Goal: Task Accomplishment & Management: Use online tool/utility

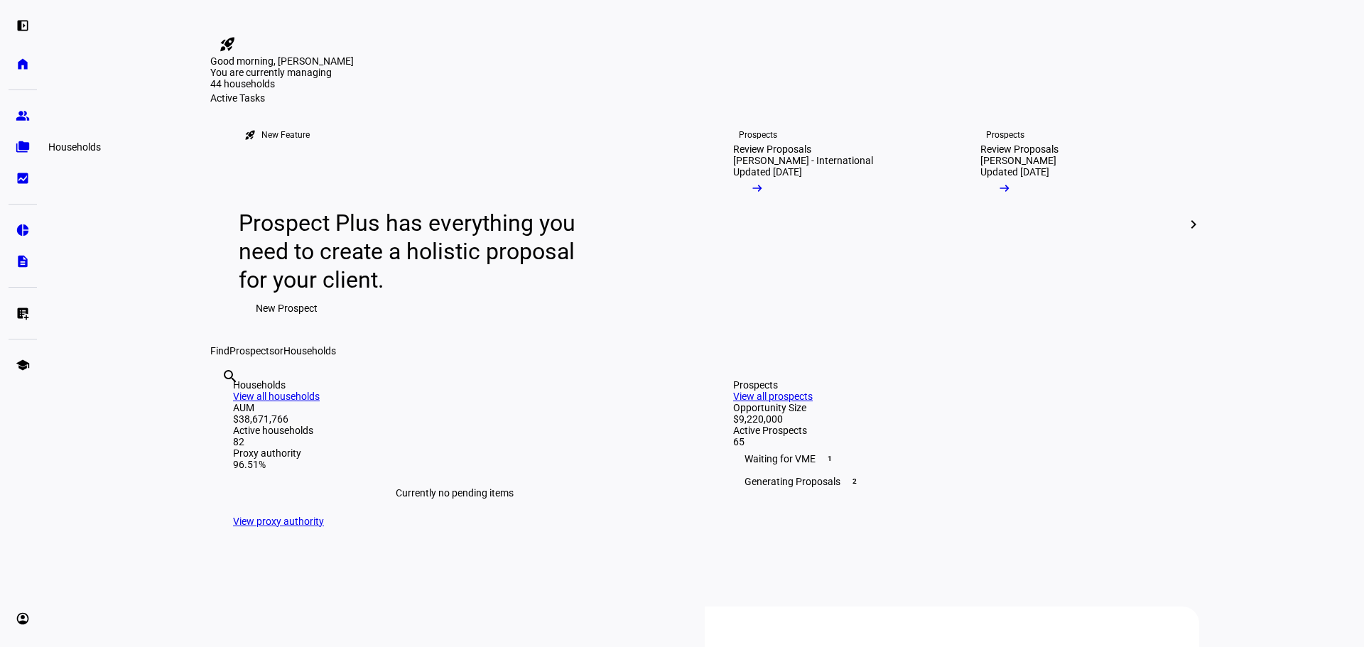
click at [20, 136] on link "folder_copy Households" at bounding box center [23, 147] width 28 height 28
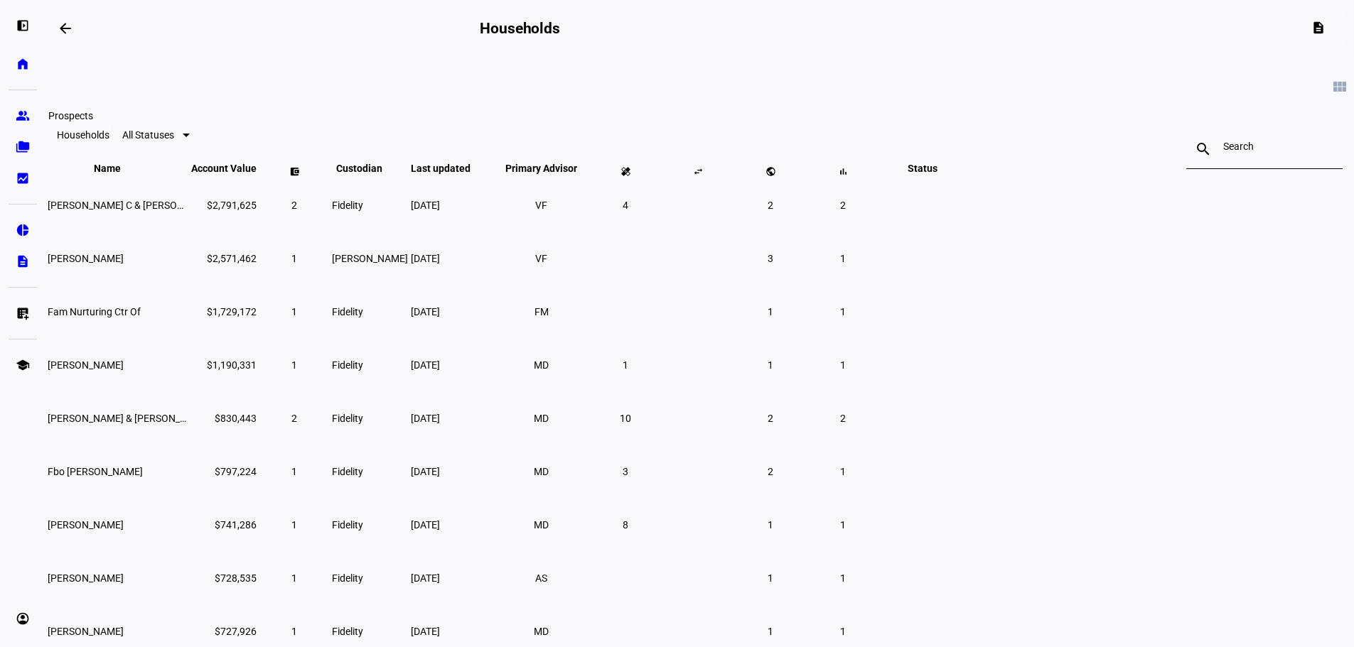
click at [30, 109] on link "group Prospects" at bounding box center [23, 116] width 28 height 28
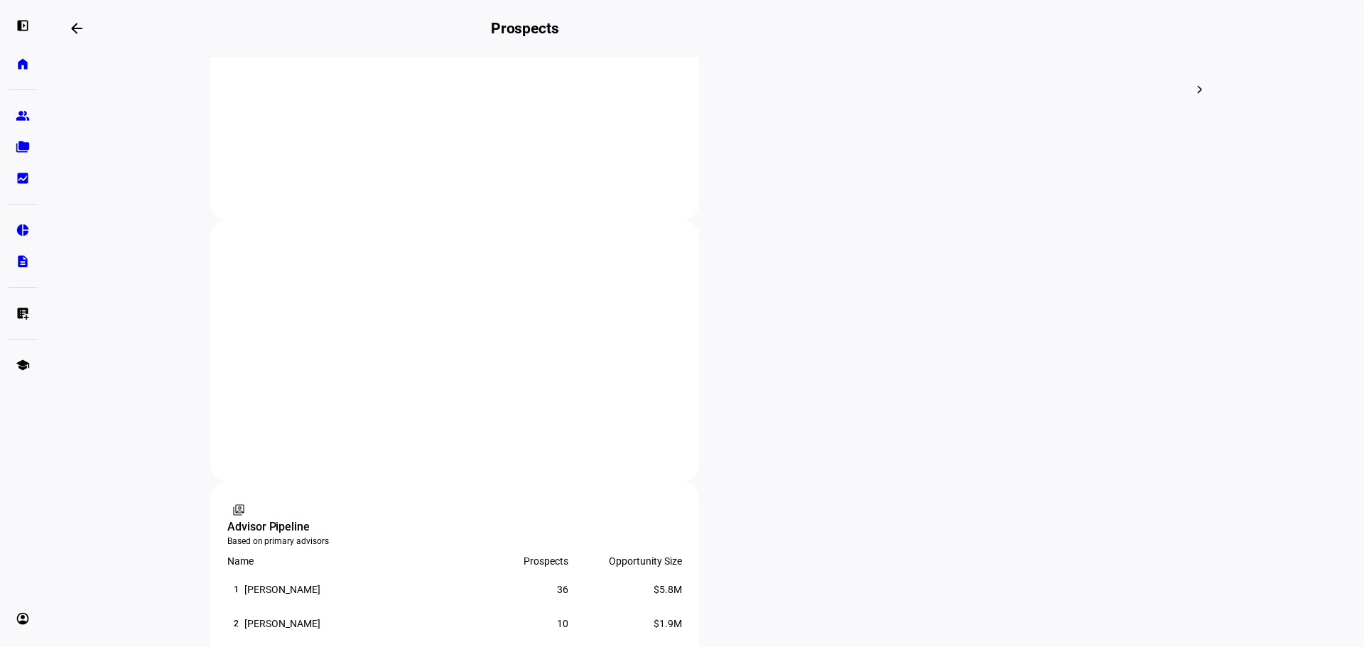
scroll to position [711, 0]
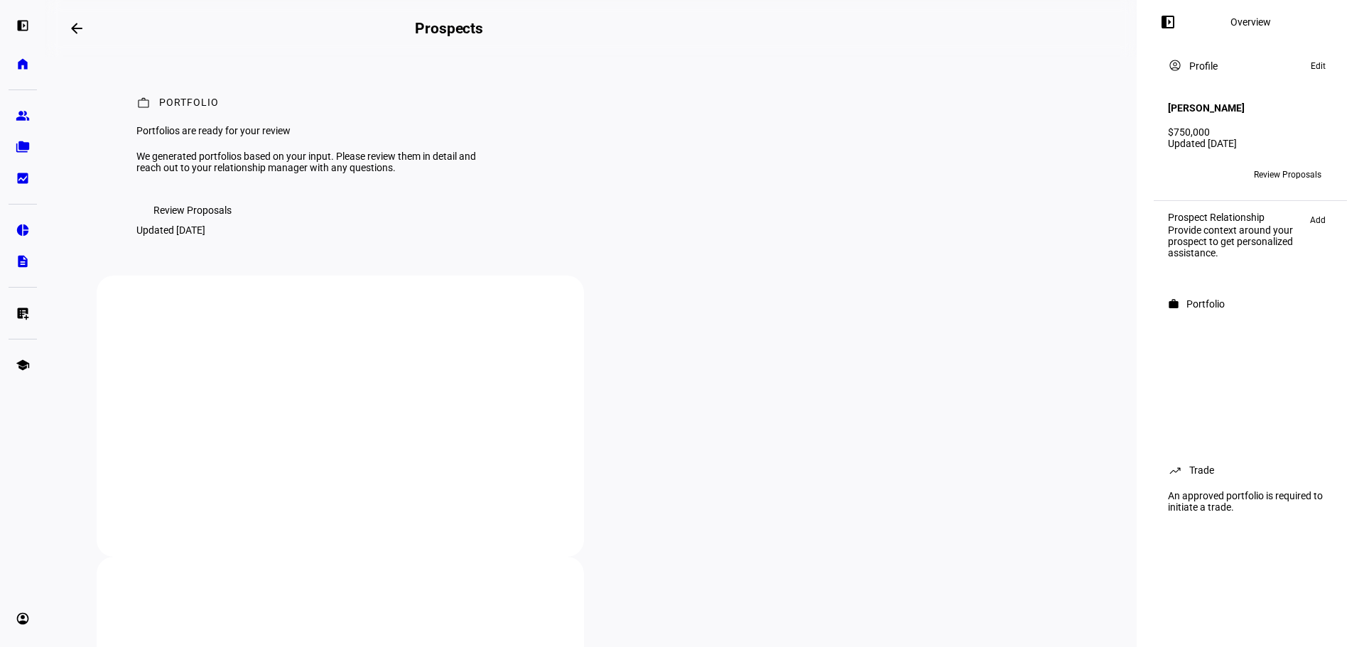
click at [172, 225] on span "Review Proposals" at bounding box center [193, 210] width 78 height 28
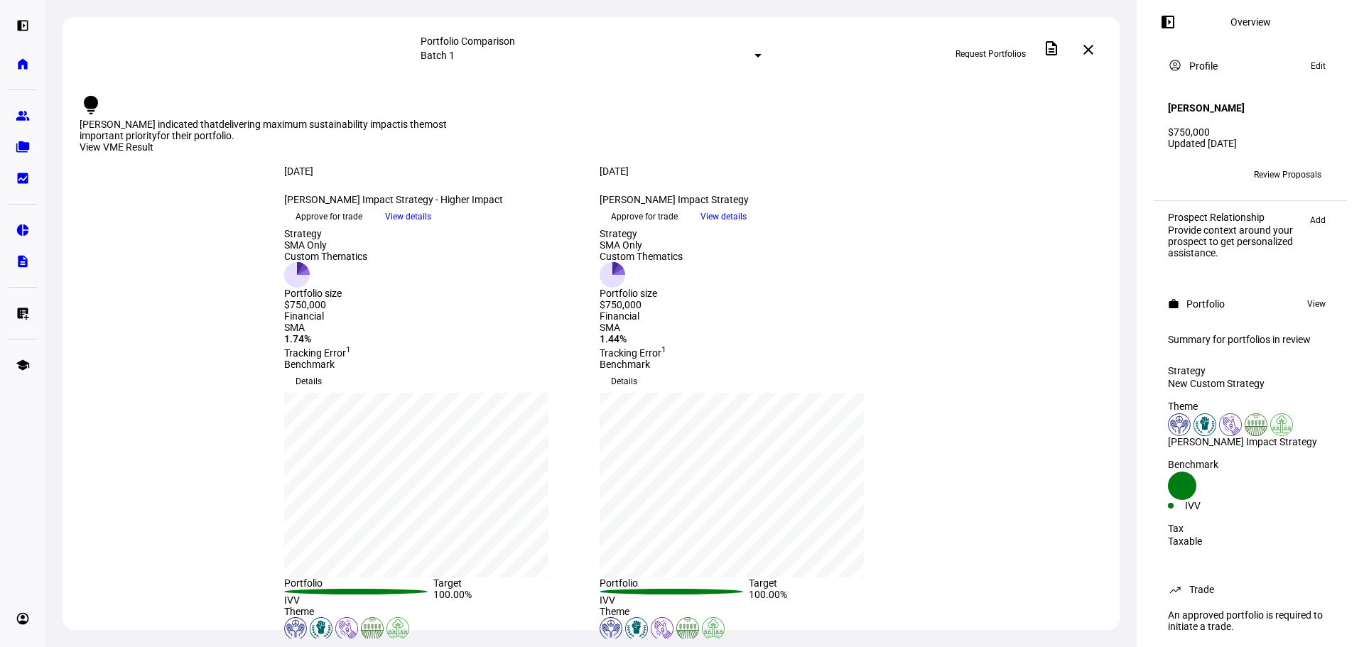
click at [131, 359] on div "Financial SMA 1.74% Tracking Error 1 Financial SMA 1.44% Tracking Error 1" at bounding box center [591, 335] width 1057 height 48
click at [588, 311] on div "Strategy SMA Only Custom Thematics Portfolio size $750,000 Strategy SMA Only Cu…" at bounding box center [591, 269] width 682 height 82
click at [431, 227] on span "View details" at bounding box center [408, 216] width 46 height 21
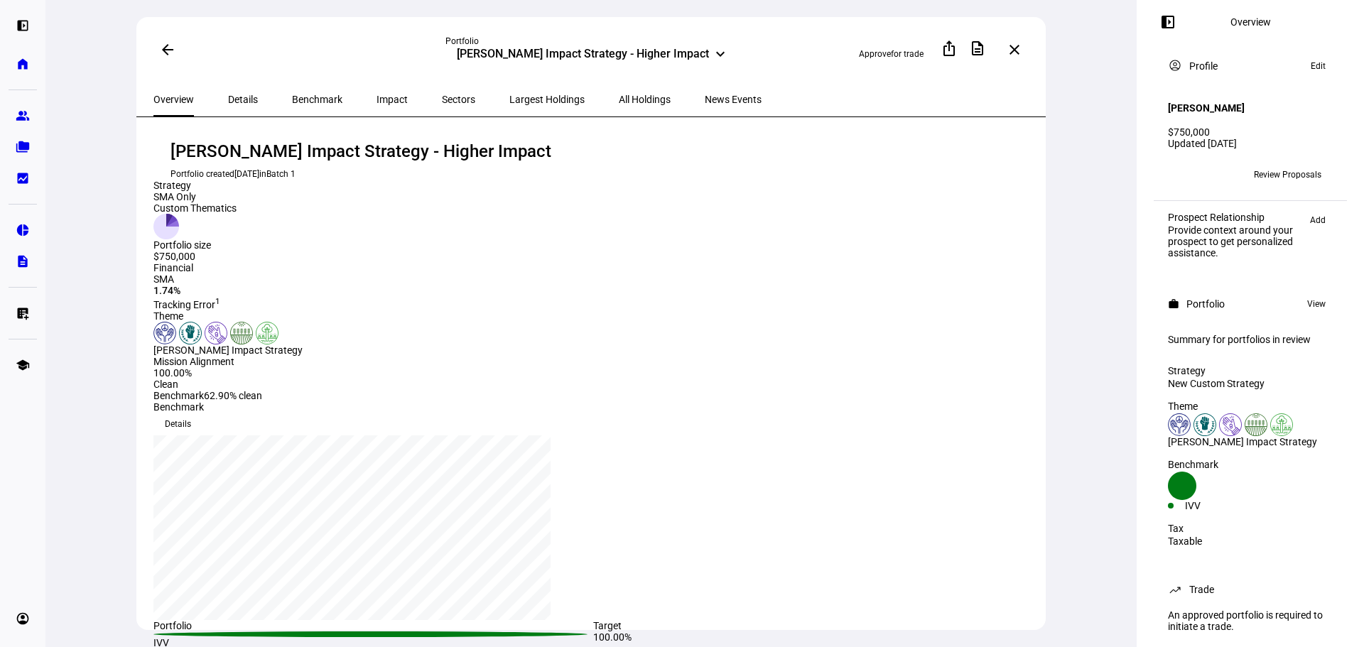
click at [619, 86] on span "All Holdings" at bounding box center [645, 99] width 52 height 34
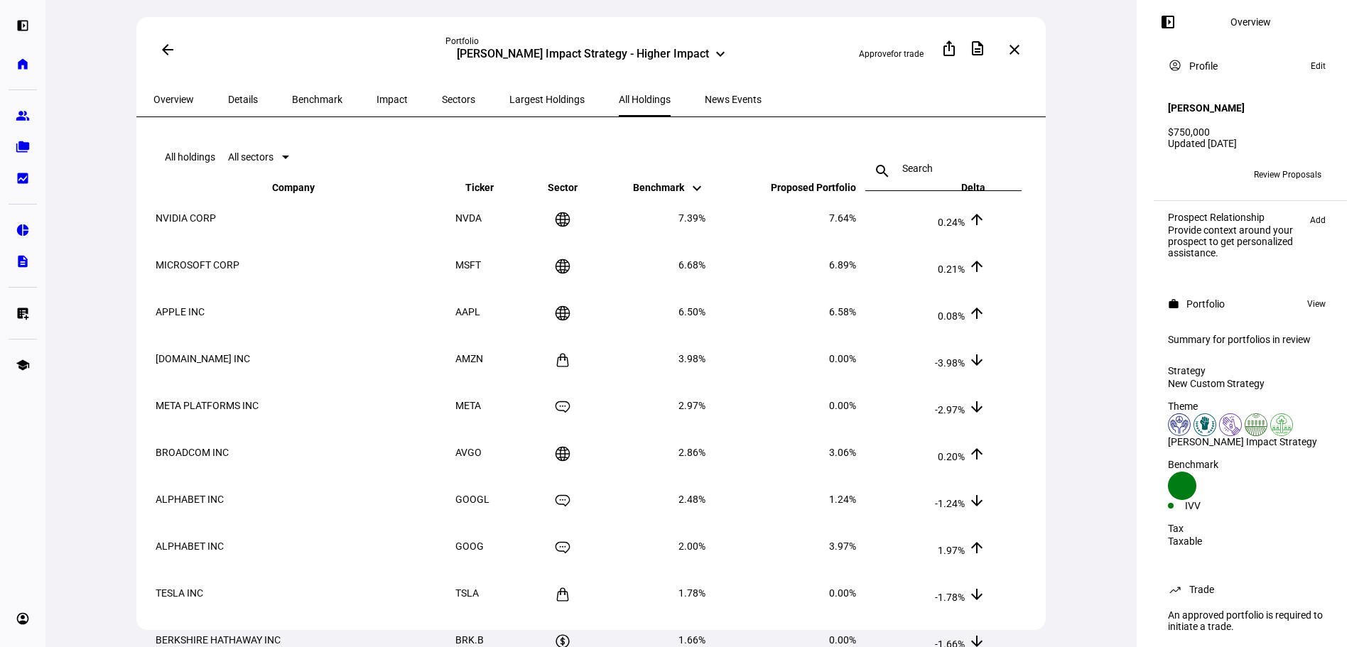
click at [252, 103] on div "Details" at bounding box center [243, 99] width 64 height 34
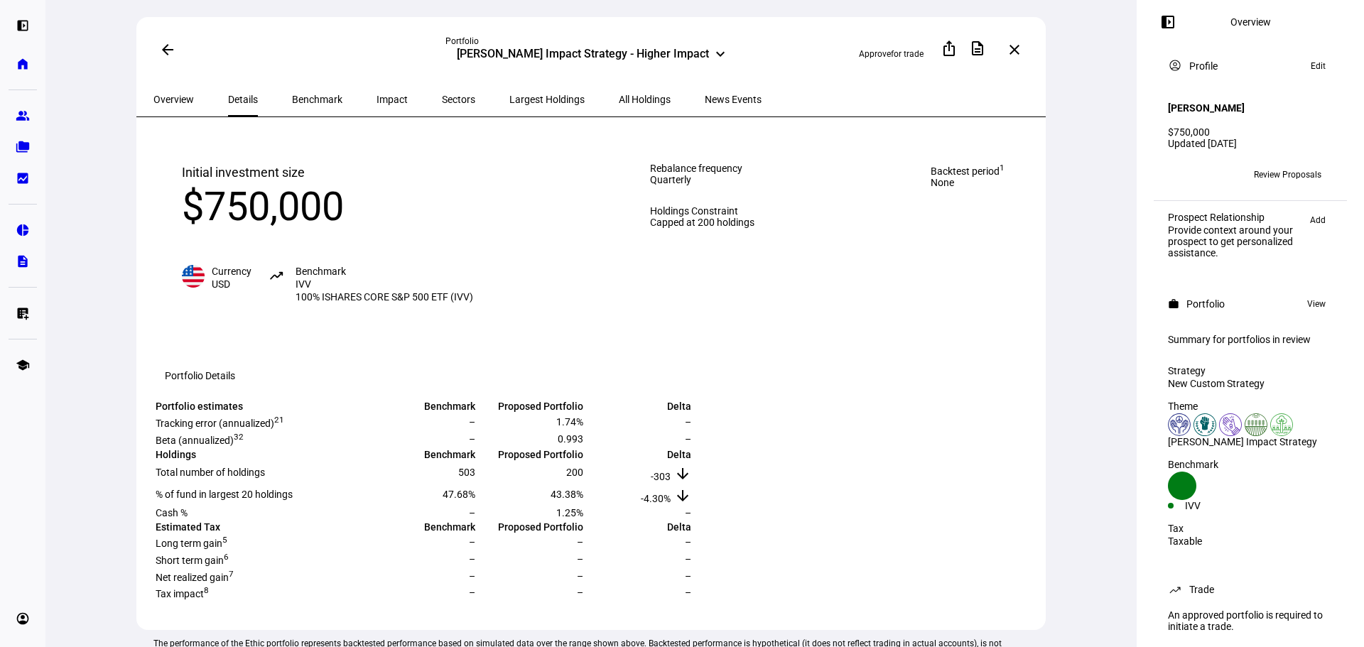
click at [127, 325] on div "arrow_back Portfolio [PERSON_NAME] Impact Strategy - Higher Impact keyboard_arr…" at bounding box center [591, 323] width 1092 height 647
click at [150, 217] on eth-route-card-body "Initial investment size $750,000 Currency USD trending_up Benchmark IVV 100% IS…" at bounding box center [591, 395] width 910 height 556
click at [157, 48] on span at bounding box center [168, 50] width 34 height 34
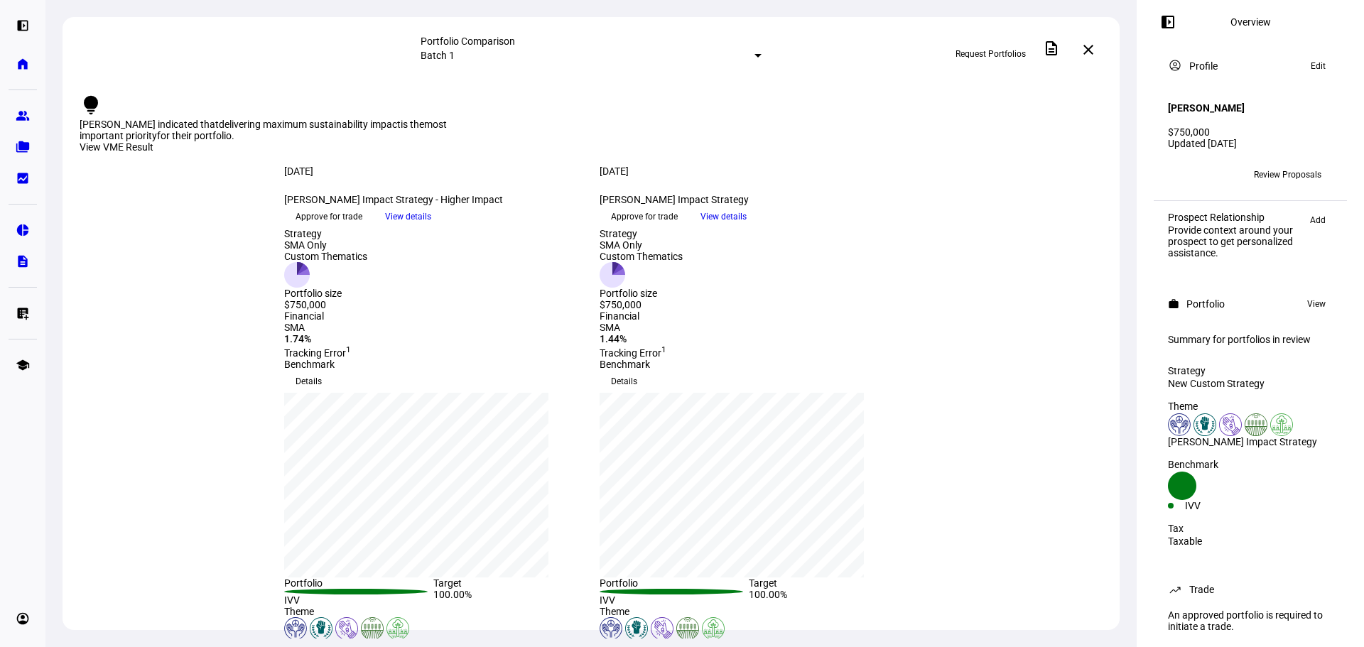
click at [1092, 49] on mat-icon "close" at bounding box center [1088, 49] width 17 height 17
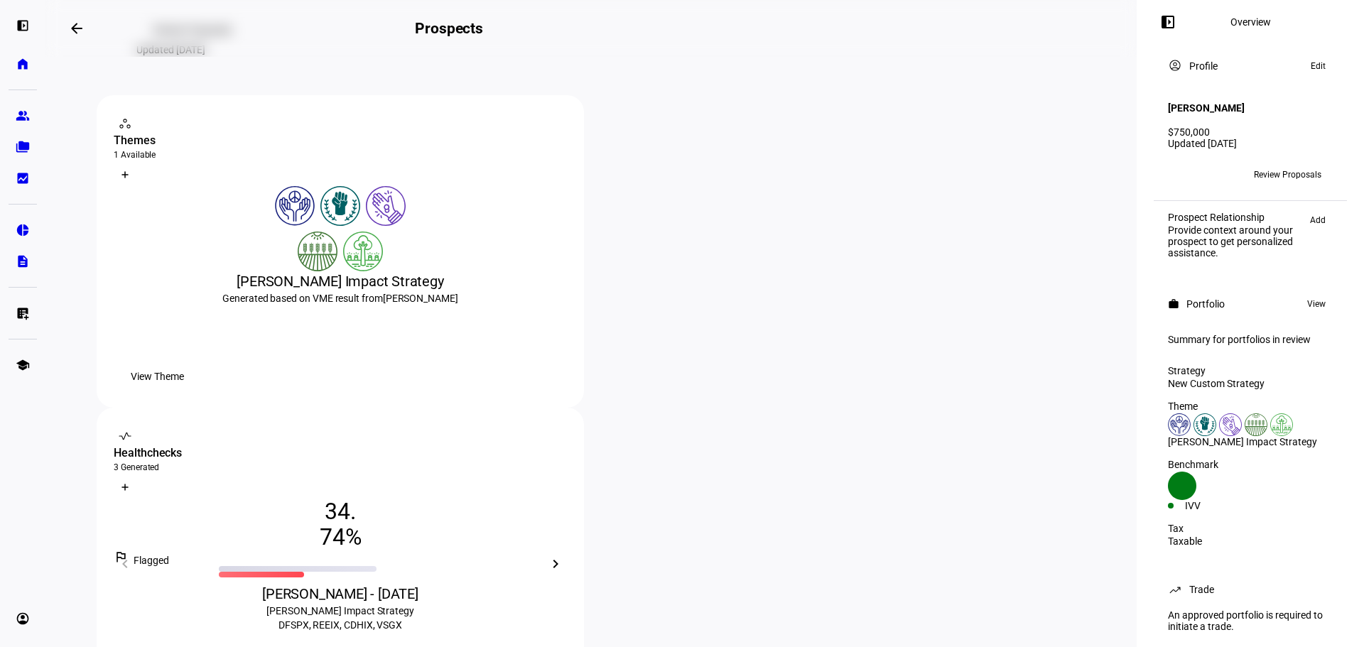
scroll to position [213, 0]
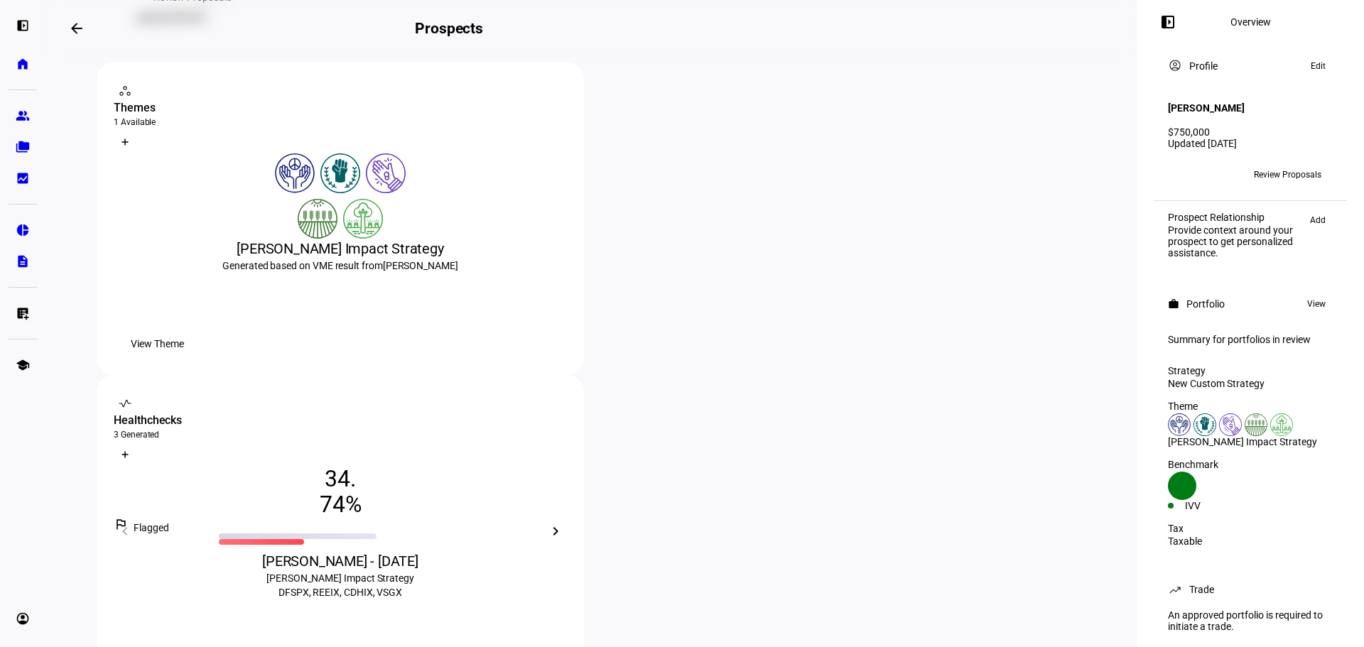
click at [564, 523] on mat-icon "chevron_right" at bounding box center [555, 531] width 17 height 17
click at [209, 642] on span "View Healthcheck" at bounding box center [170, 656] width 78 height 28
click at [582, 316] on div "workspaces contact_support Themes 1 Available What is a Theme? Create Theme [PE…" at bounding box center [591, 375] width 989 height 625
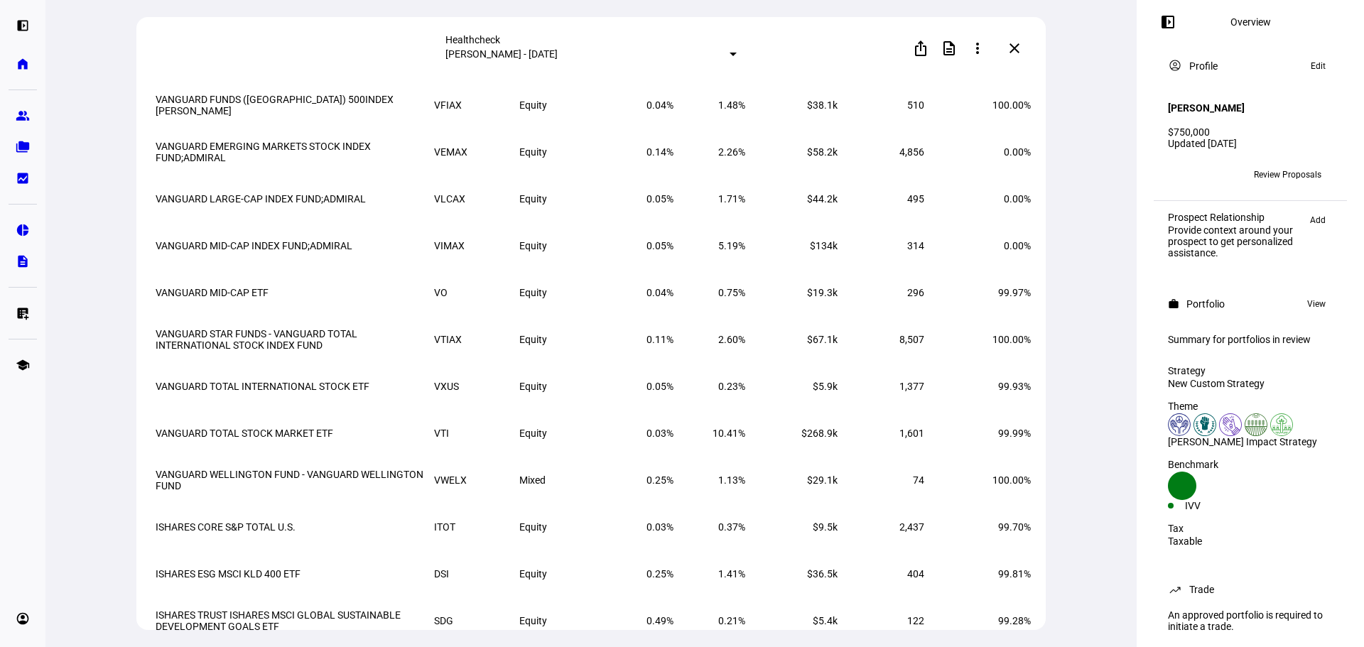
scroll to position [711, 0]
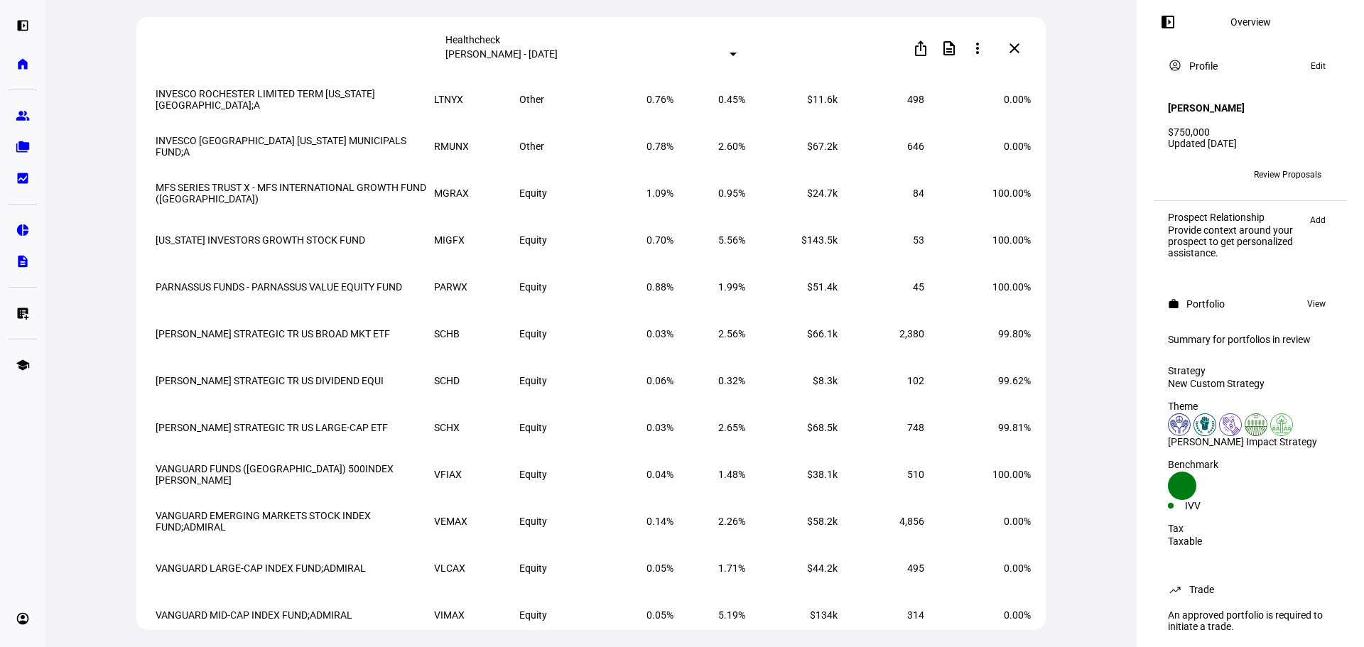
click at [1018, 52] on mat-icon "close" at bounding box center [1014, 48] width 17 height 17
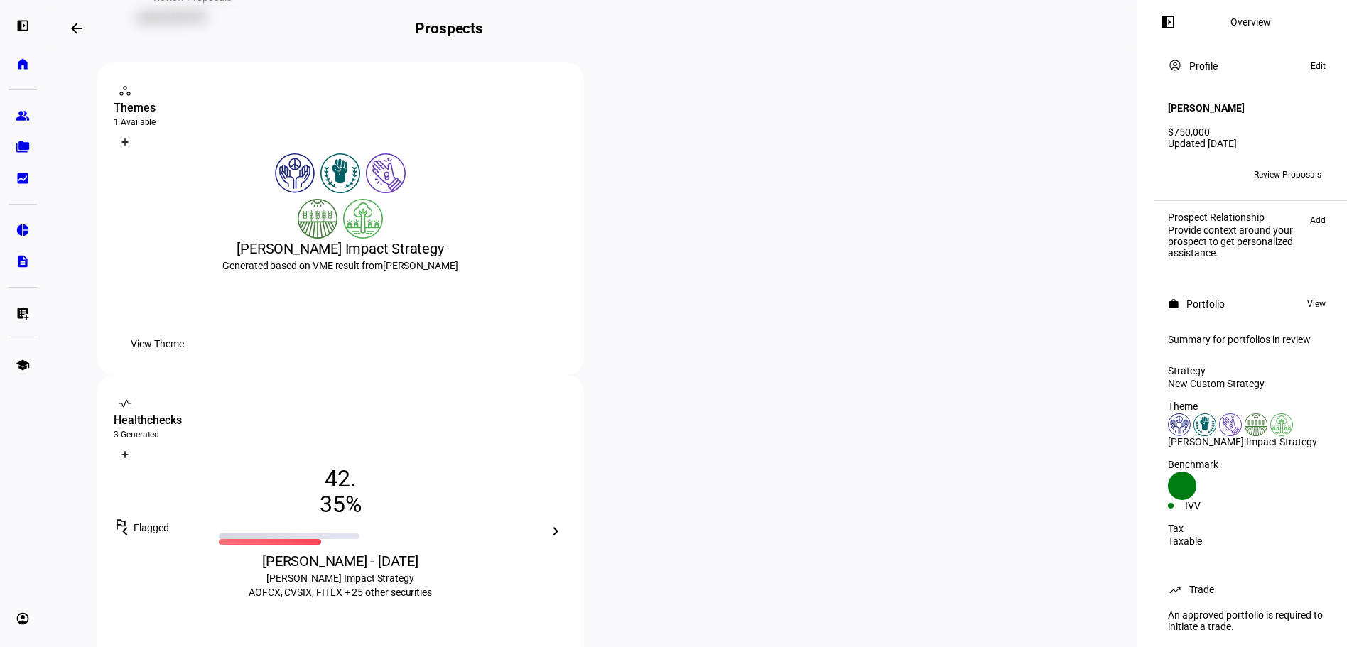
click at [564, 523] on mat-icon "chevron_right" at bounding box center [555, 531] width 17 height 17
click at [567, 466] on div "4 0 1 2 . 3 5 6 7 8 % outlined_flag Flagged [PERSON_NAME] - [DATE] [PERSON_NAME…" at bounding box center [340, 568] width 453 height 205
click at [567, 551] on div "[PERSON_NAME] - [DATE]" at bounding box center [340, 561] width 453 height 20
click at [134, 523] on mat-icon "chevron_left" at bounding box center [125, 531] width 17 height 17
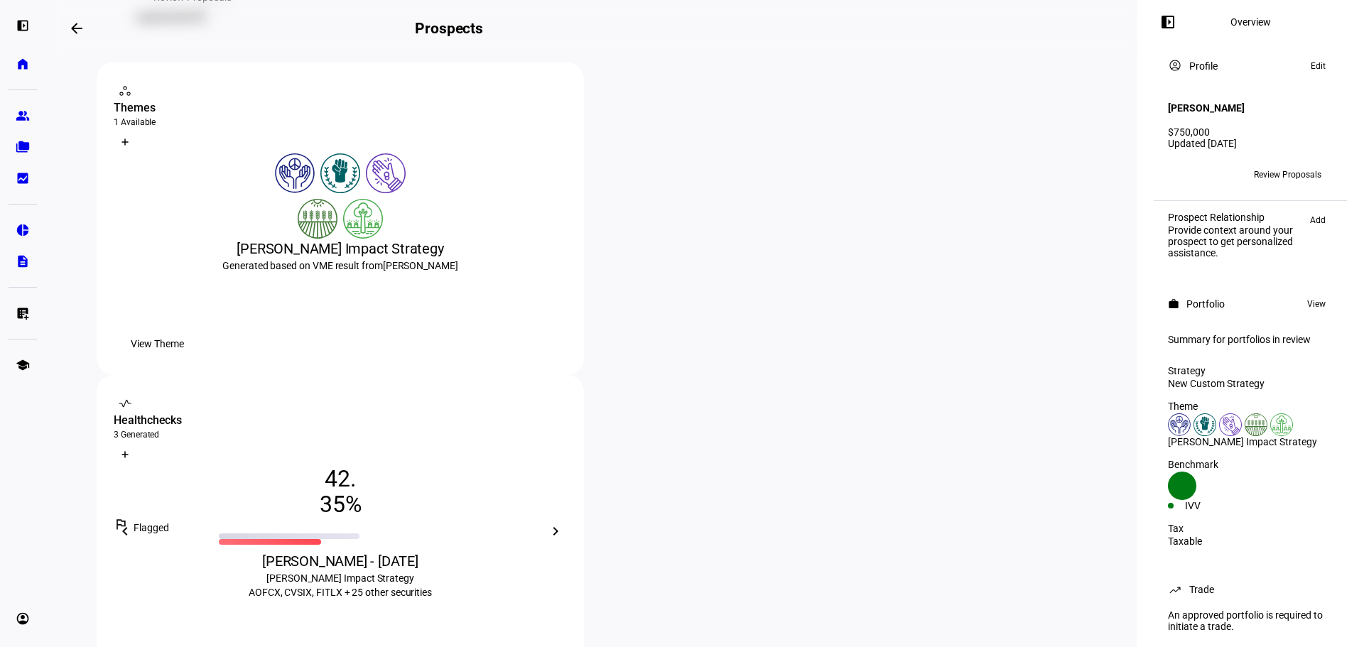
click at [134, 523] on mat-icon "chevron_left" at bounding box center [125, 531] width 17 height 17
click at [209, 642] on span "View Healthcheck" at bounding box center [170, 656] width 78 height 28
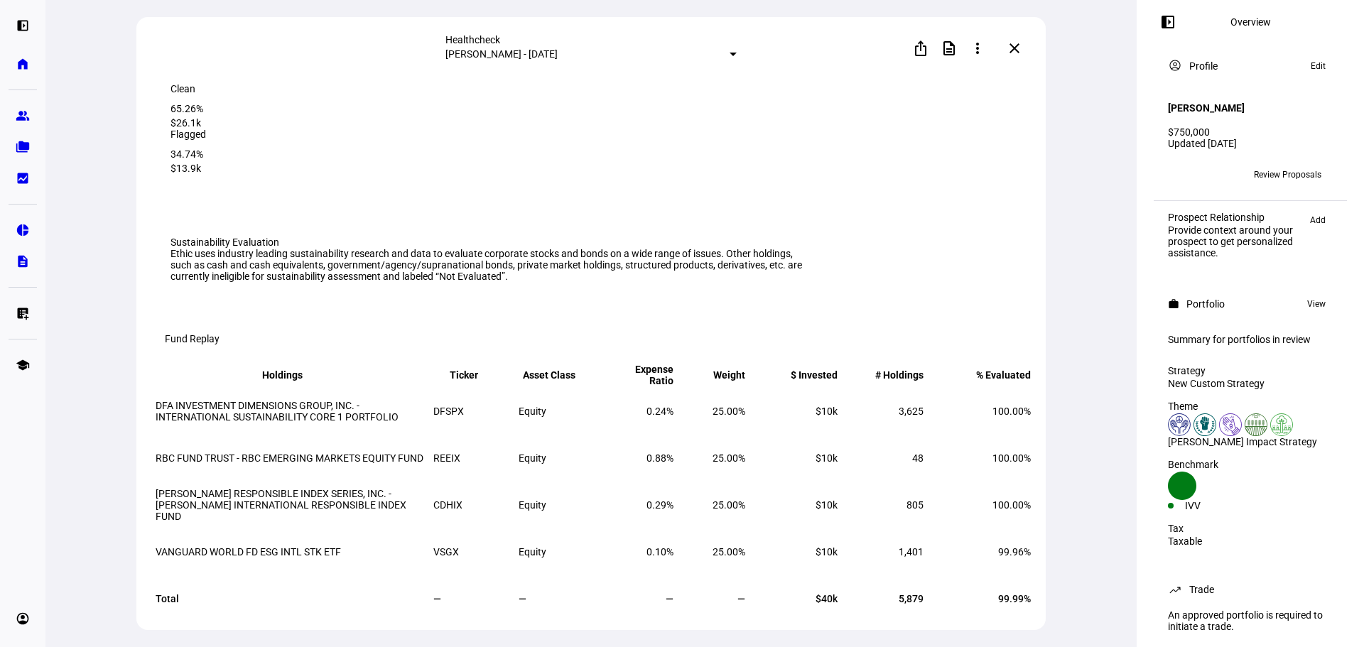
scroll to position [213, 0]
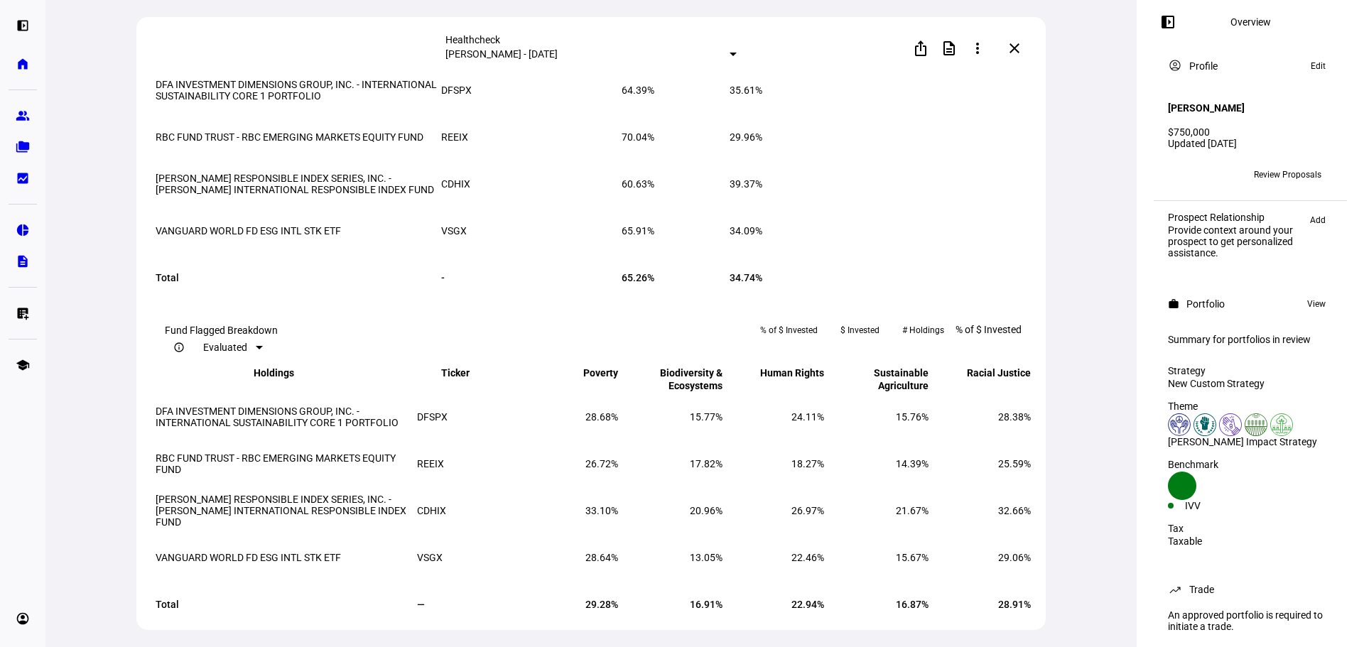
scroll to position [1421, 0]
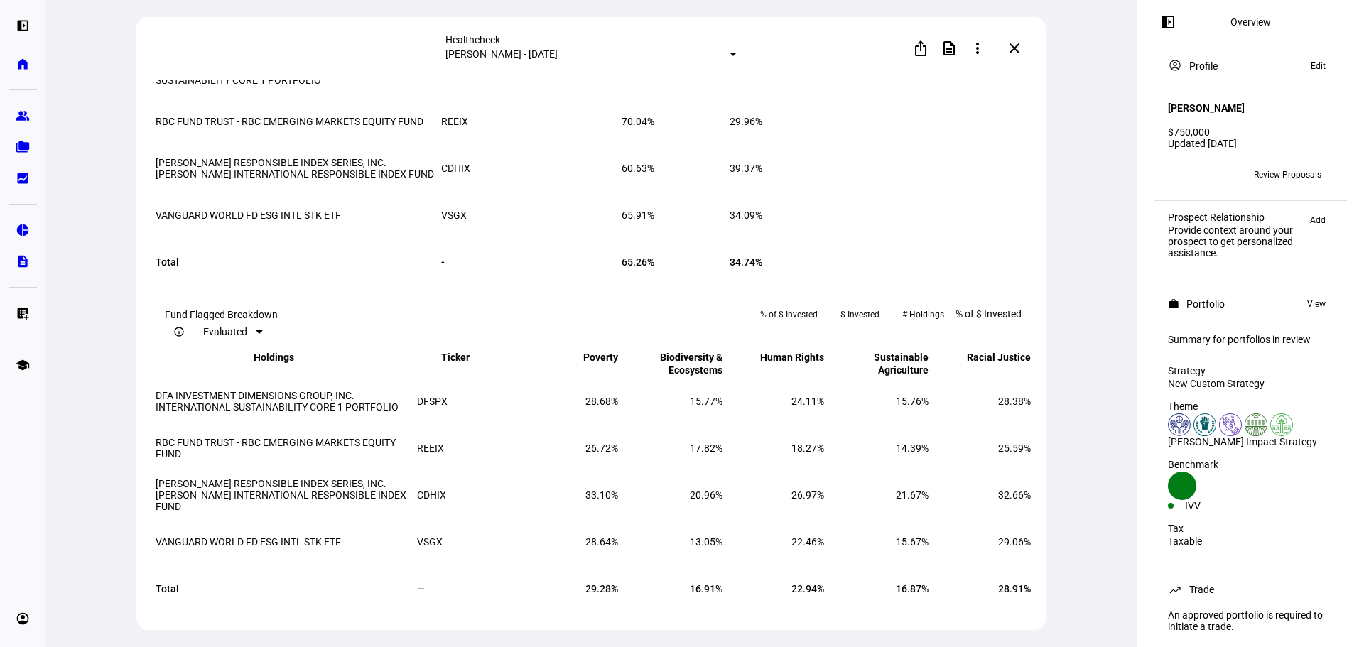
drag, startPoint x: 378, startPoint y: 645, endPoint x: 289, endPoint y: 681, distance: 95.7
click at [338, 97] on td "DFA INVESTMENT DIMENSIONS GROUP, INC. - INTERNATIONAL SUSTAINABILITY CORE 1 POR…" at bounding box center [297, 74] width 284 height 45
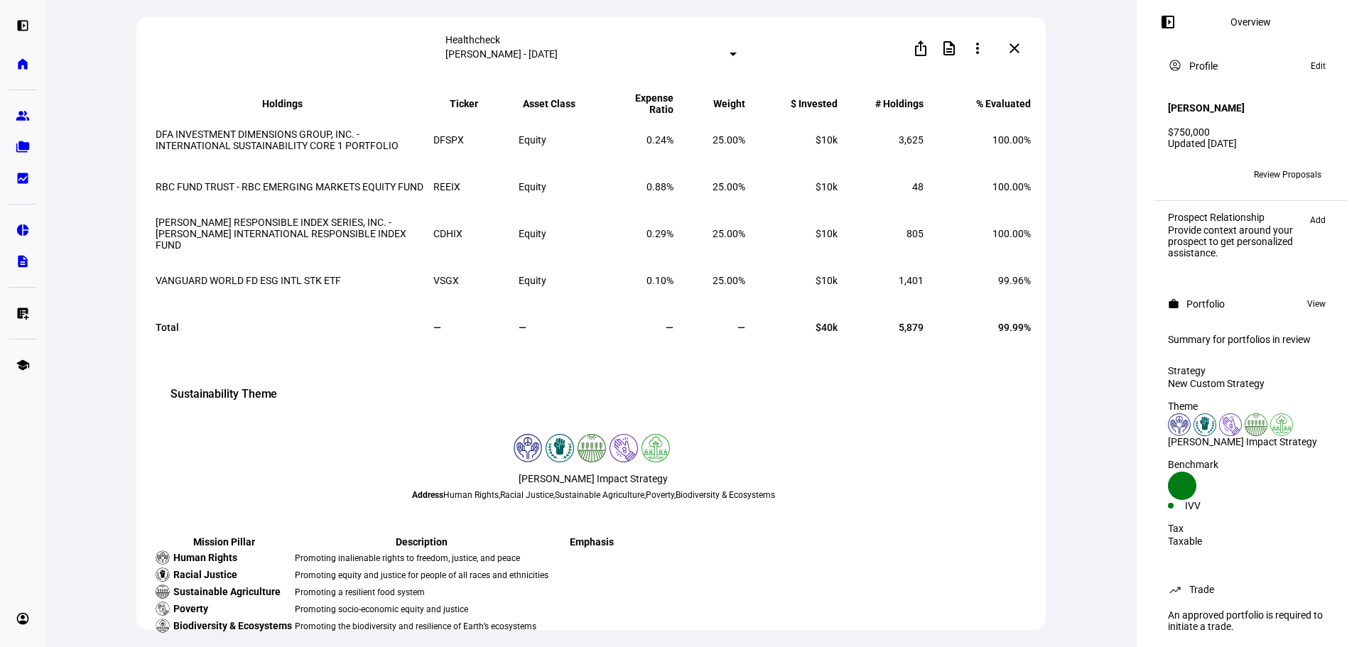
scroll to position [156, 0]
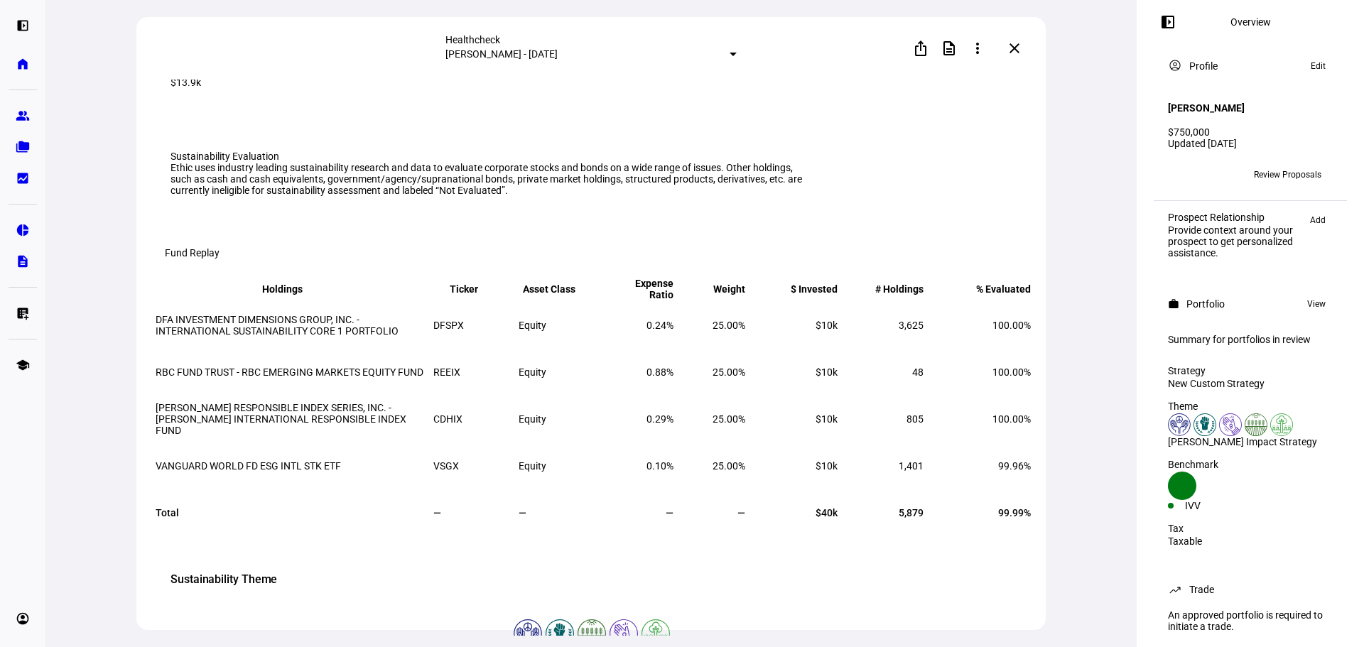
click at [1018, 44] on mat-icon "close" at bounding box center [1014, 48] width 17 height 17
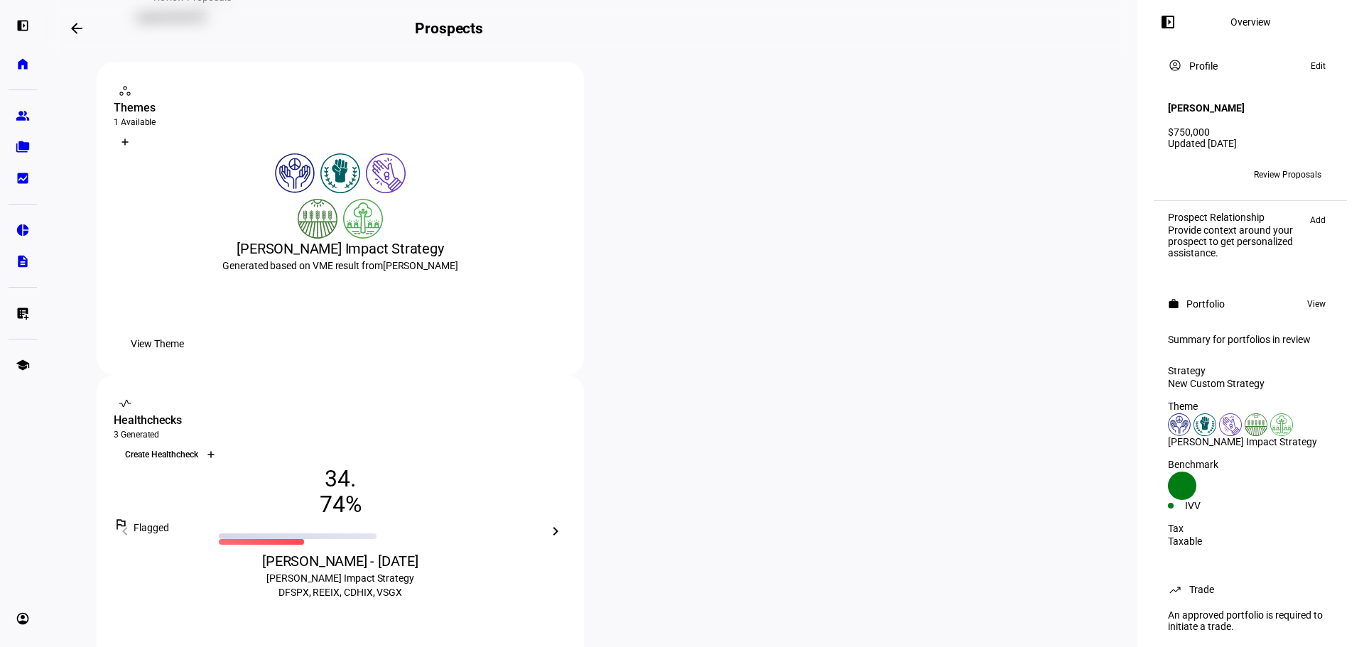
click at [215, 451] on icon at bounding box center [211, 455] width 9 height 9
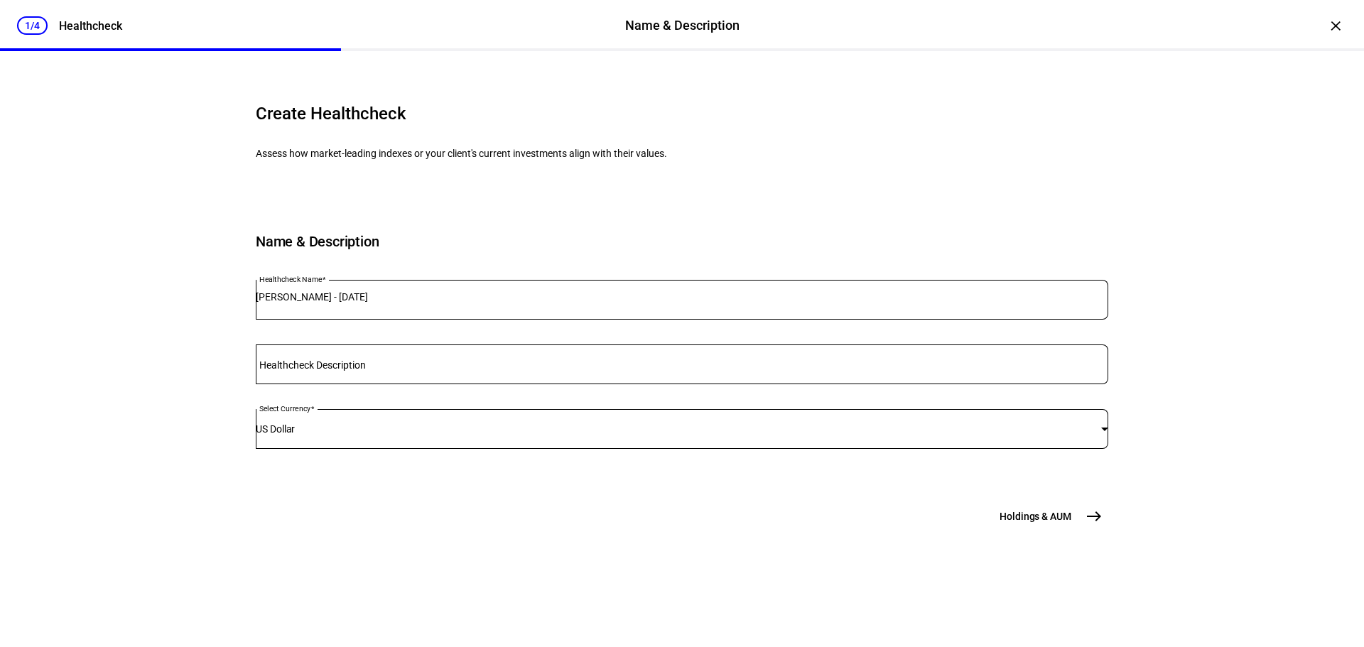
drag, startPoint x: 1098, startPoint y: 638, endPoint x: 1097, endPoint y: 646, distance: 7.8
click at [1098, 531] on eth-stepper-button "Holdings & AUM east" at bounding box center [1049, 516] width 117 height 28
click at [1093, 525] on mat-icon "east" at bounding box center [1094, 516] width 17 height 17
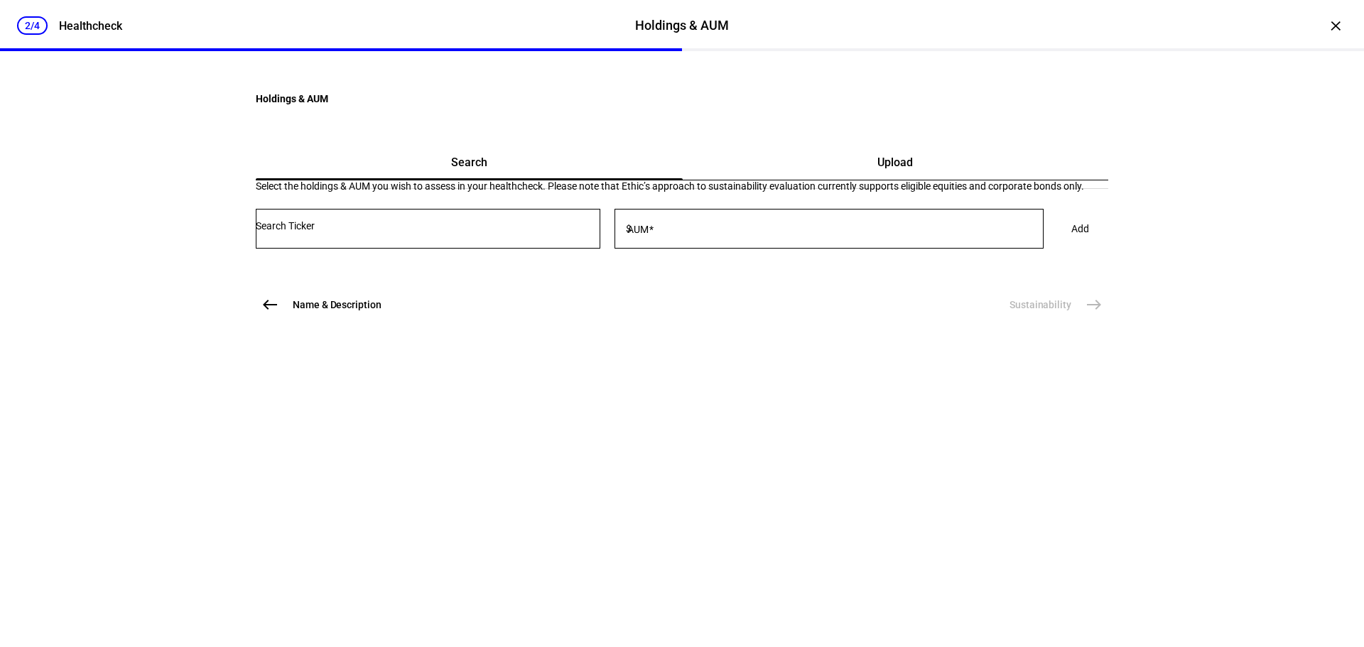
click at [490, 232] on input "Number" at bounding box center [428, 225] width 345 height 11
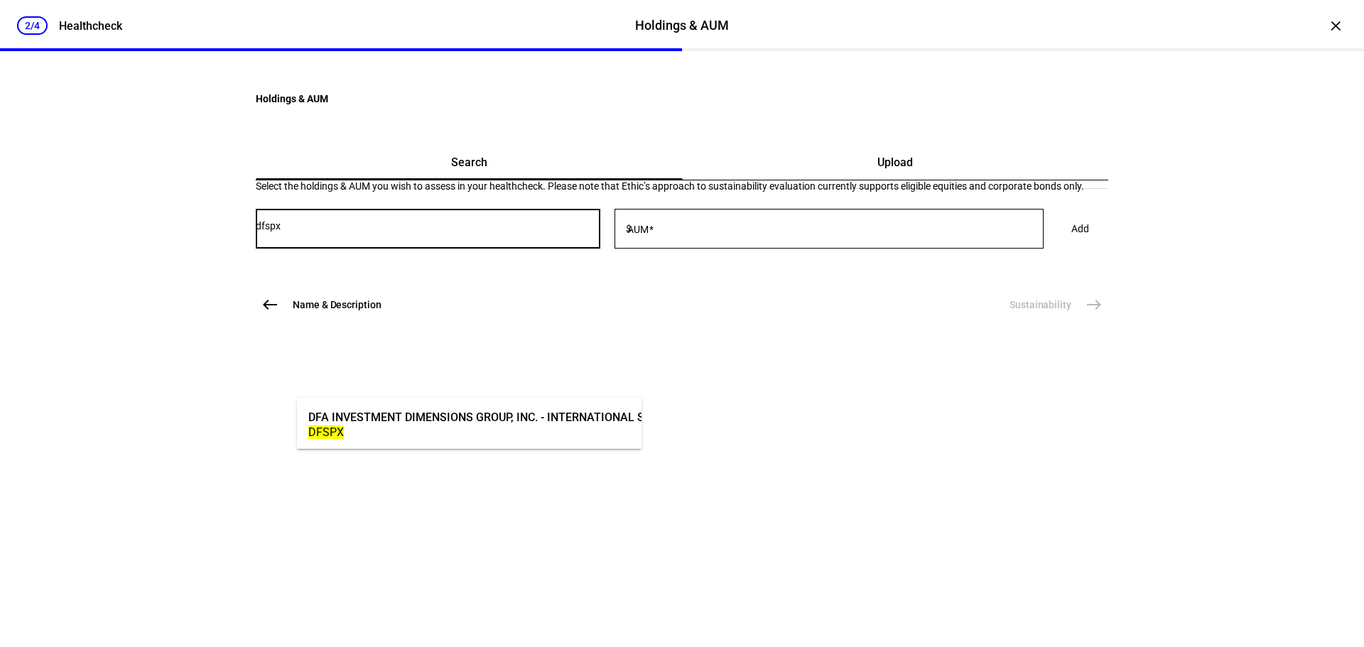
type input "dfspx"
click at [505, 436] on div "DFSPX" at bounding box center [569, 433] width 522 height 14
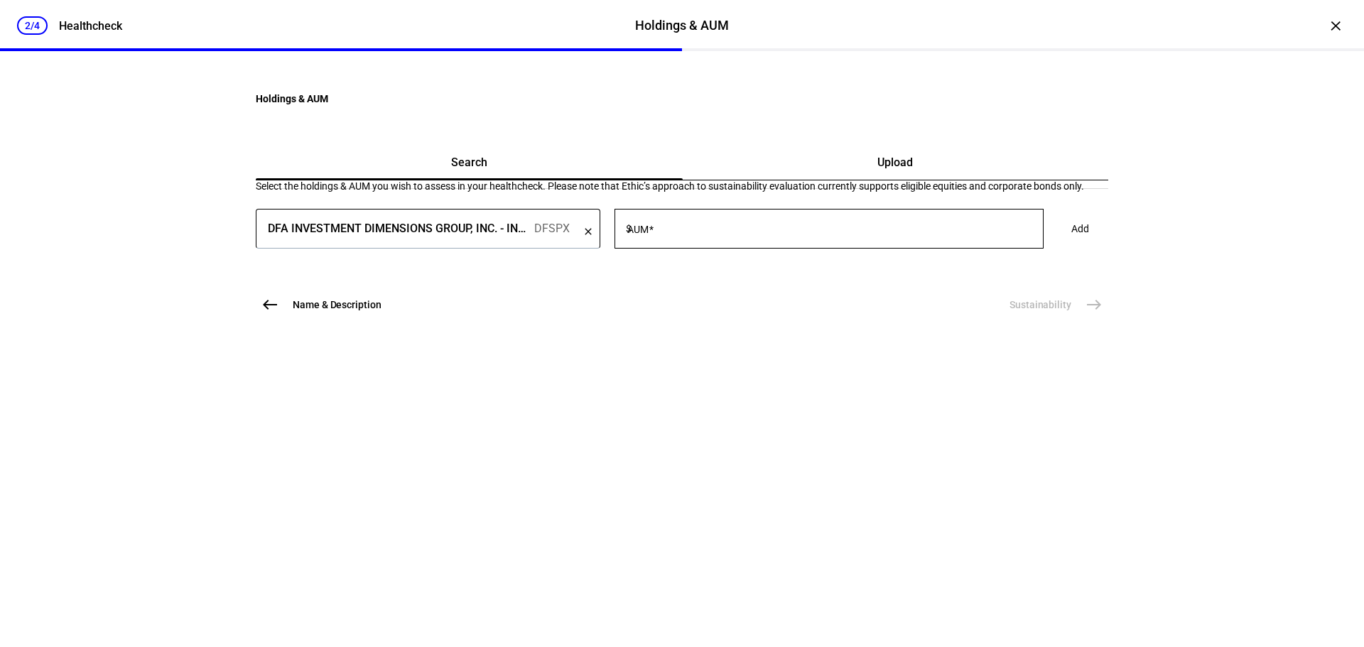
click at [733, 249] on div at bounding box center [839, 229] width 409 height 40
type input "10,000"
click at [1072, 243] on span "Add" at bounding box center [1081, 229] width 18 height 28
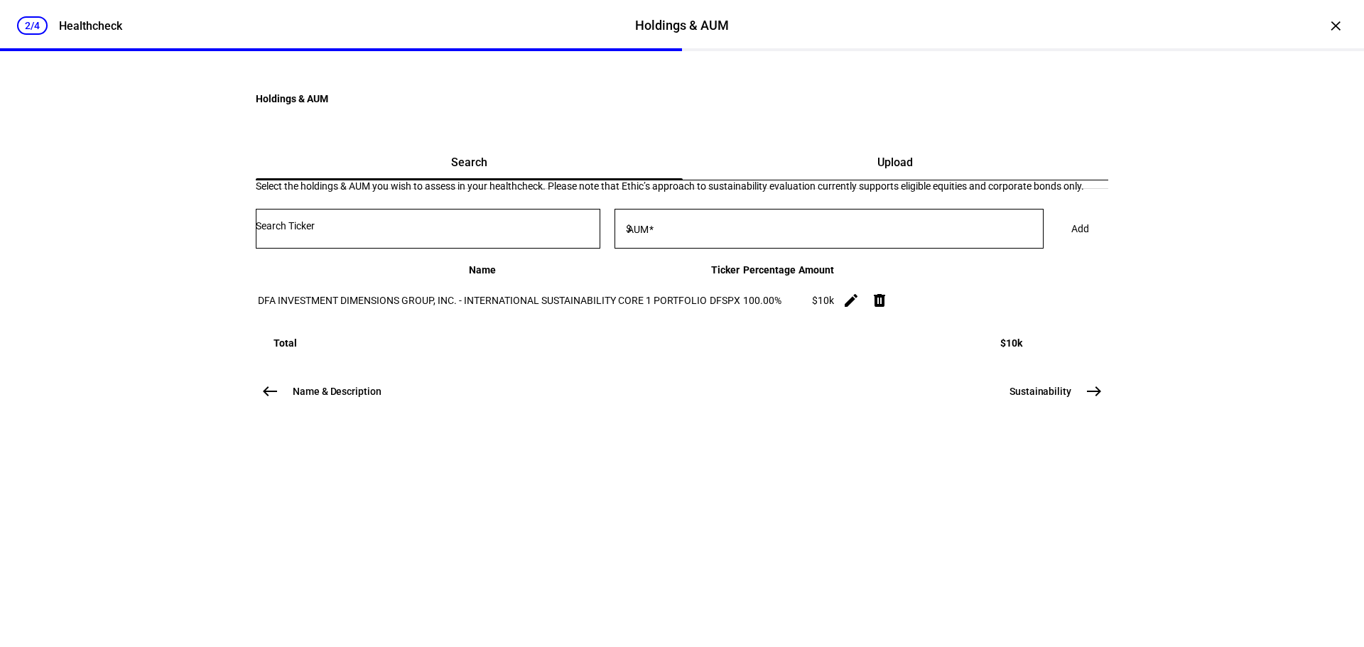
click at [1046, 399] on span "Sustainability" at bounding box center [1041, 391] width 62 height 14
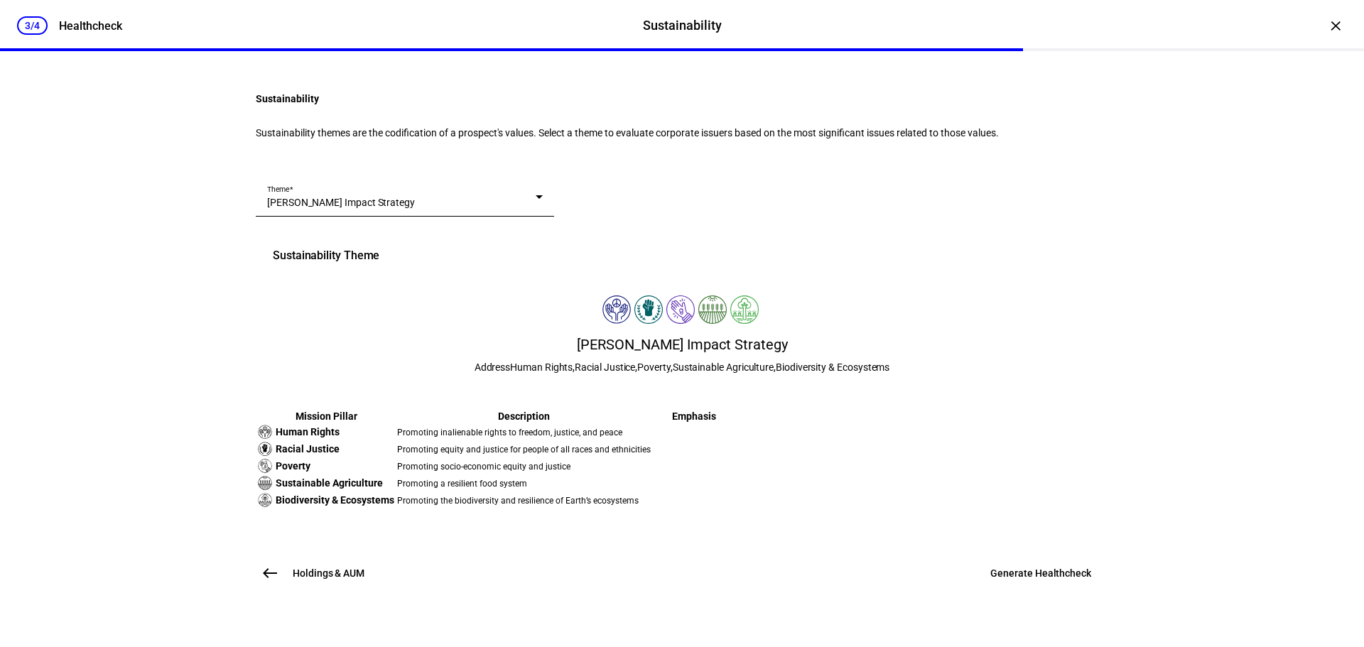
scroll to position [284, 0]
click at [1064, 581] on span "Generate Healthcheck" at bounding box center [1041, 573] width 101 height 14
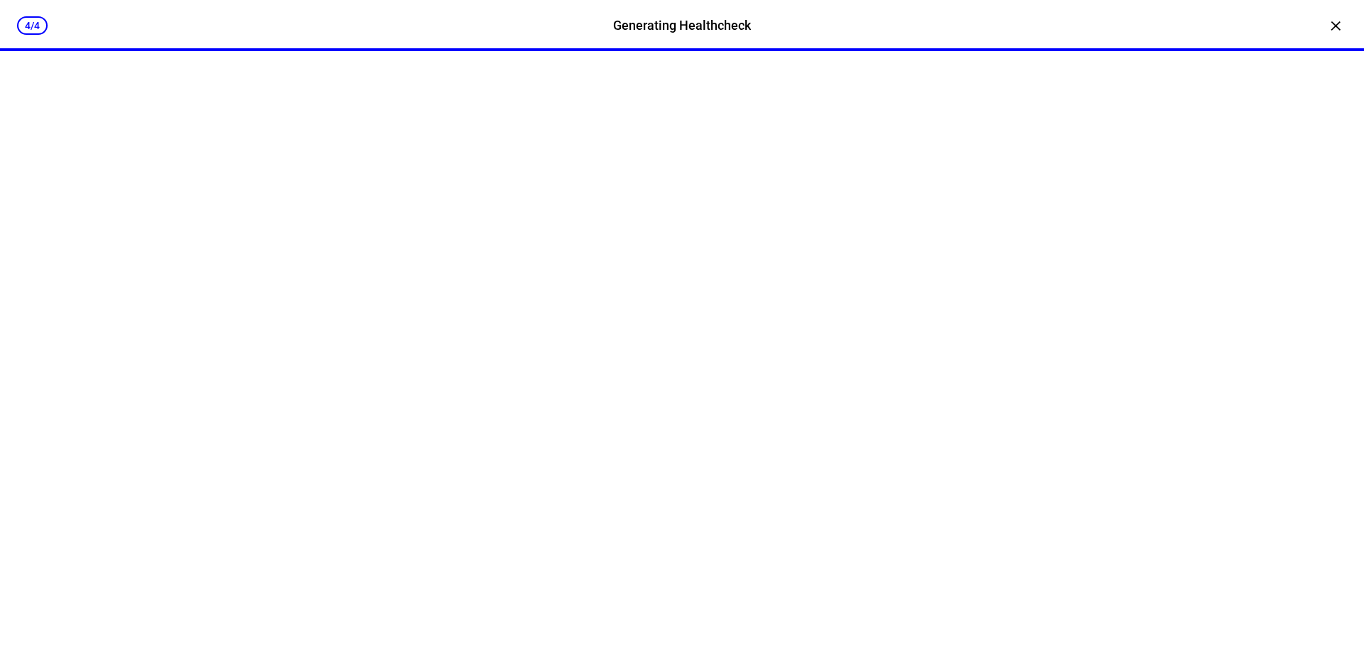
scroll to position [0, 0]
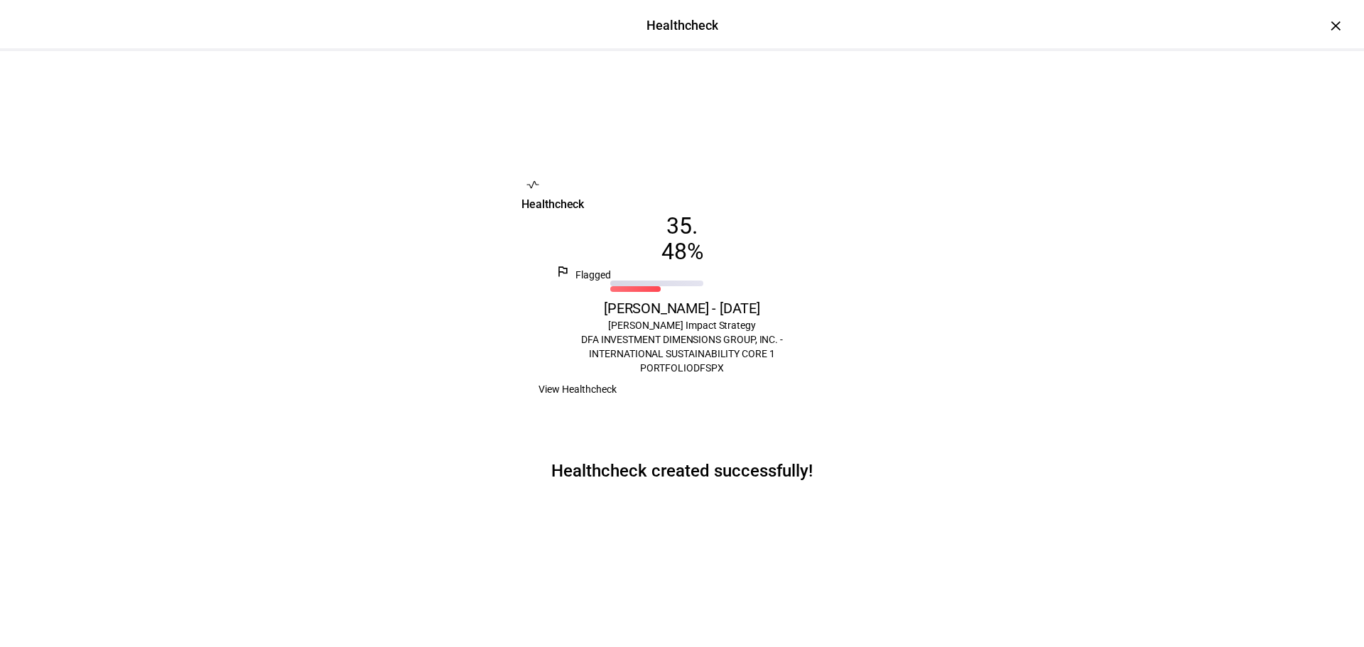
click at [193, 259] on div "Healthcheck Healthcheck × vital_signs Healthcheck 35 . 48 % outlined_flag Flagg…" at bounding box center [682, 323] width 1364 height 647
click at [617, 404] on span "View Healthcheck" at bounding box center [578, 389] width 78 height 28
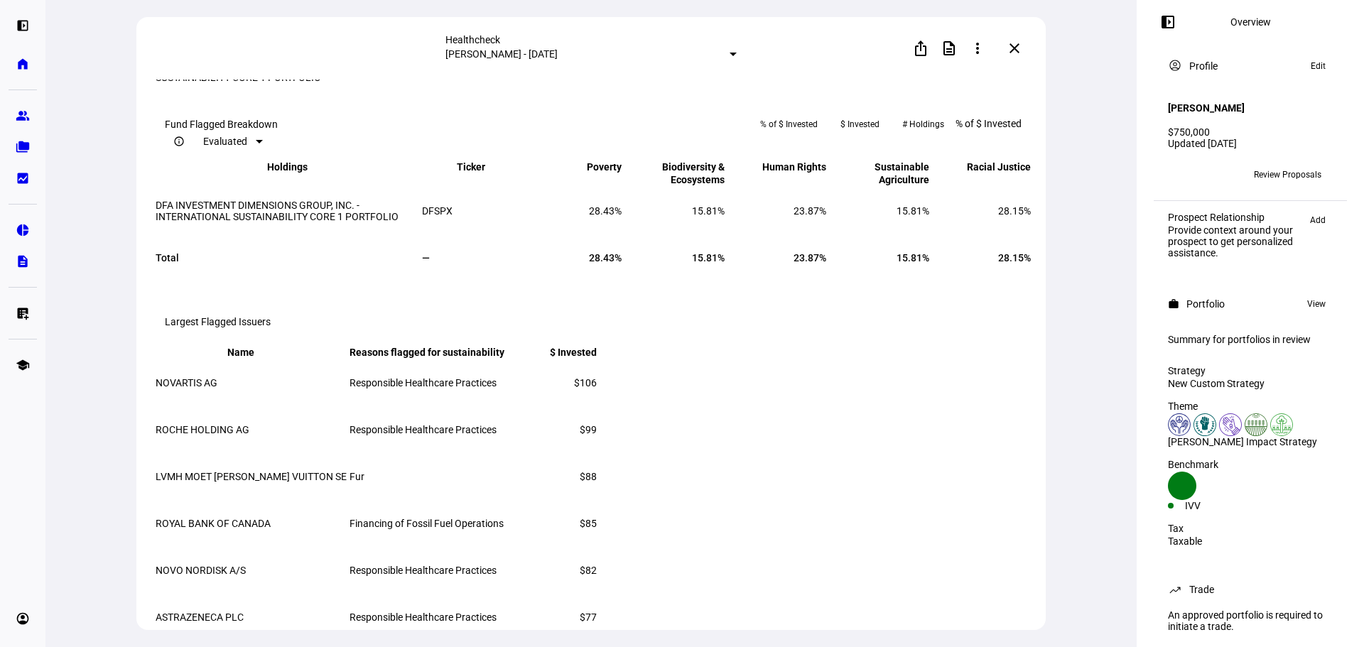
scroll to position [1723, 0]
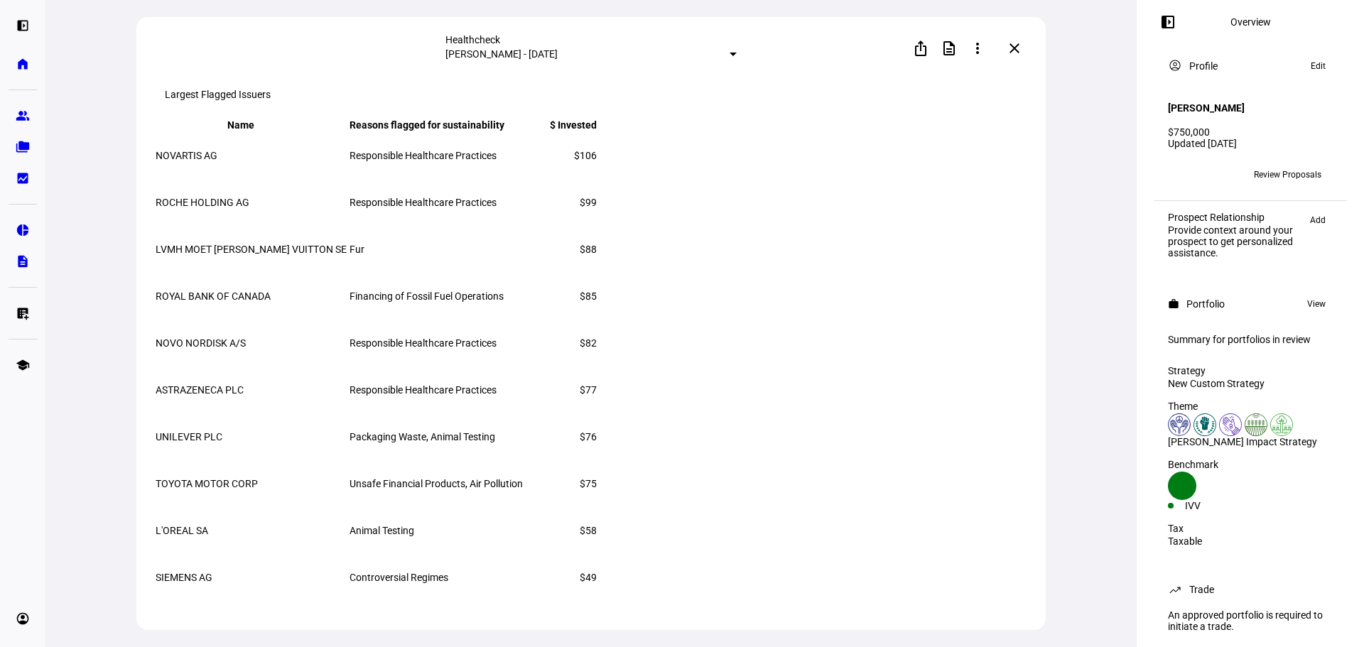
drag, startPoint x: 165, startPoint y: 212, endPoint x: 298, endPoint y: 205, distance: 133.8
click at [298, 205] on td "ROCHE HOLDING AG" at bounding box center [251, 202] width 193 height 45
click at [301, 206] on td "ROCHE HOLDING AG" at bounding box center [251, 202] width 193 height 45
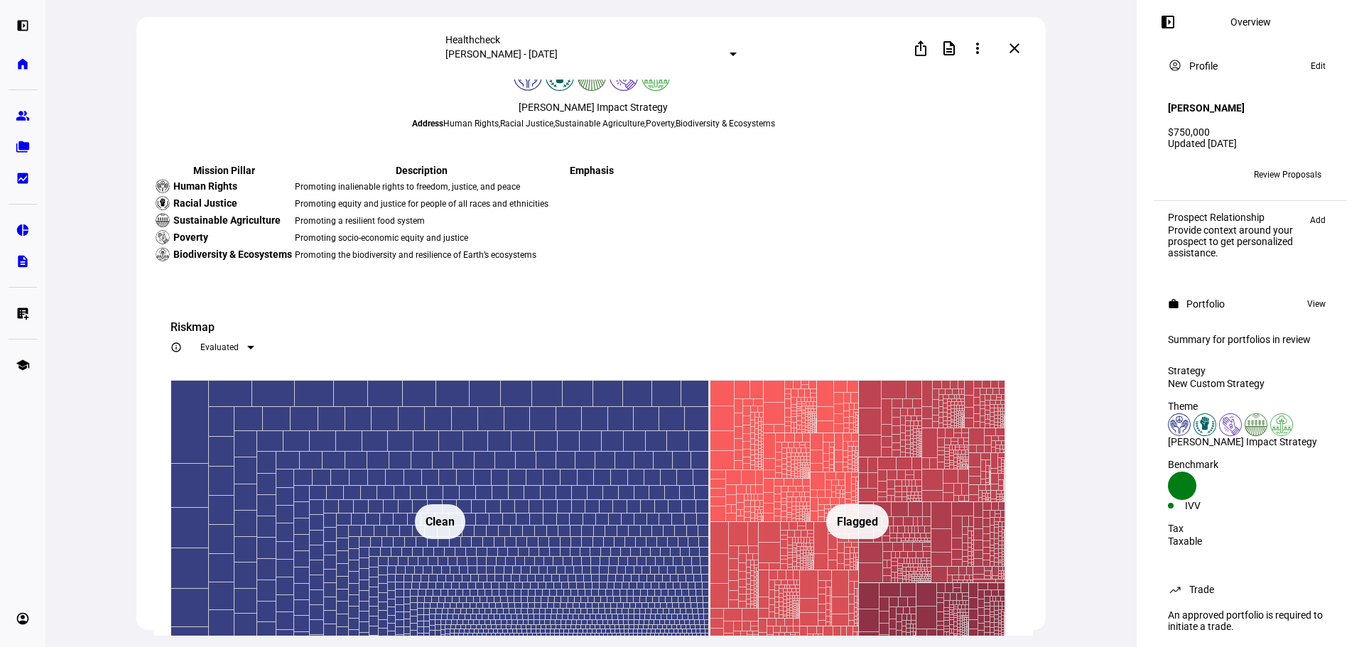
scroll to position [0, 0]
